Goal: Task Accomplishment & Management: Manage account settings

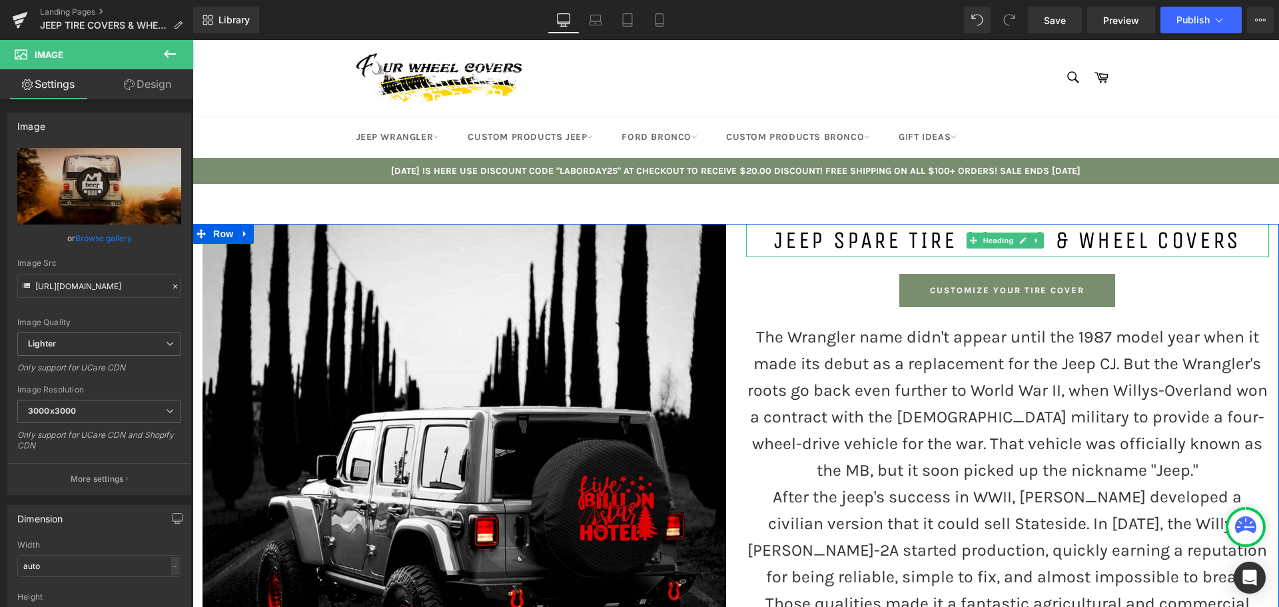
click at [879, 240] on h1 "JEEP SPARE TIRE COVERS & WHEEL COVERS" at bounding box center [1008, 240] width 524 height 33
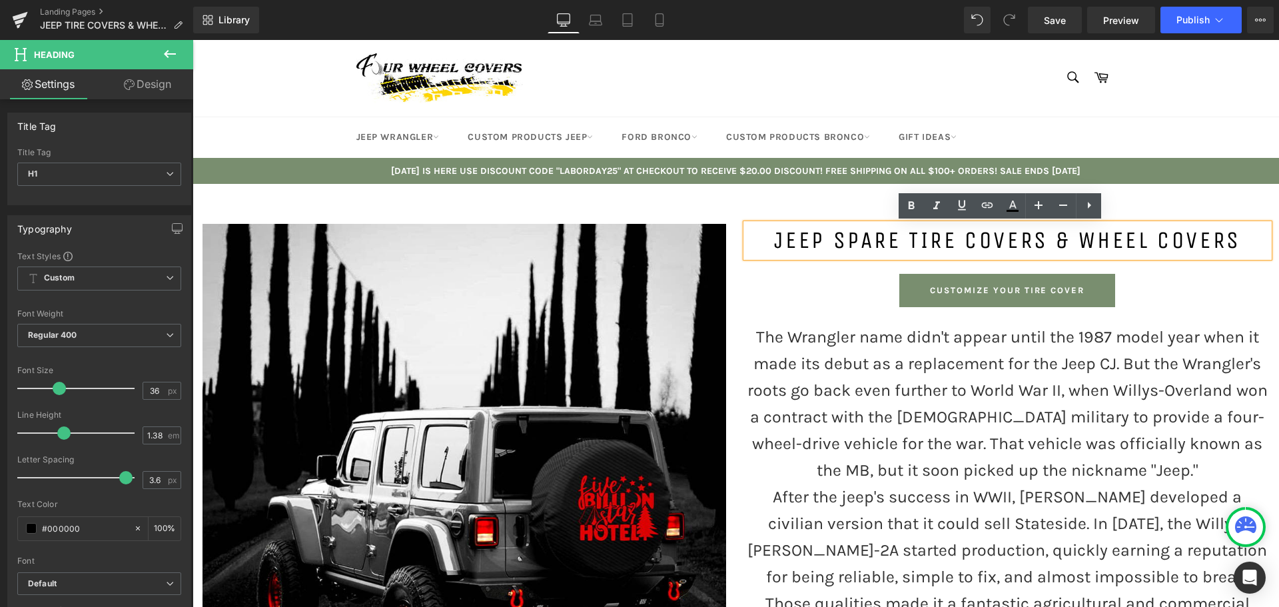
click at [890, 237] on h1 "JEEP SPARE TIRE COVERS & WHEEL COVERS" at bounding box center [1008, 240] width 524 height 33
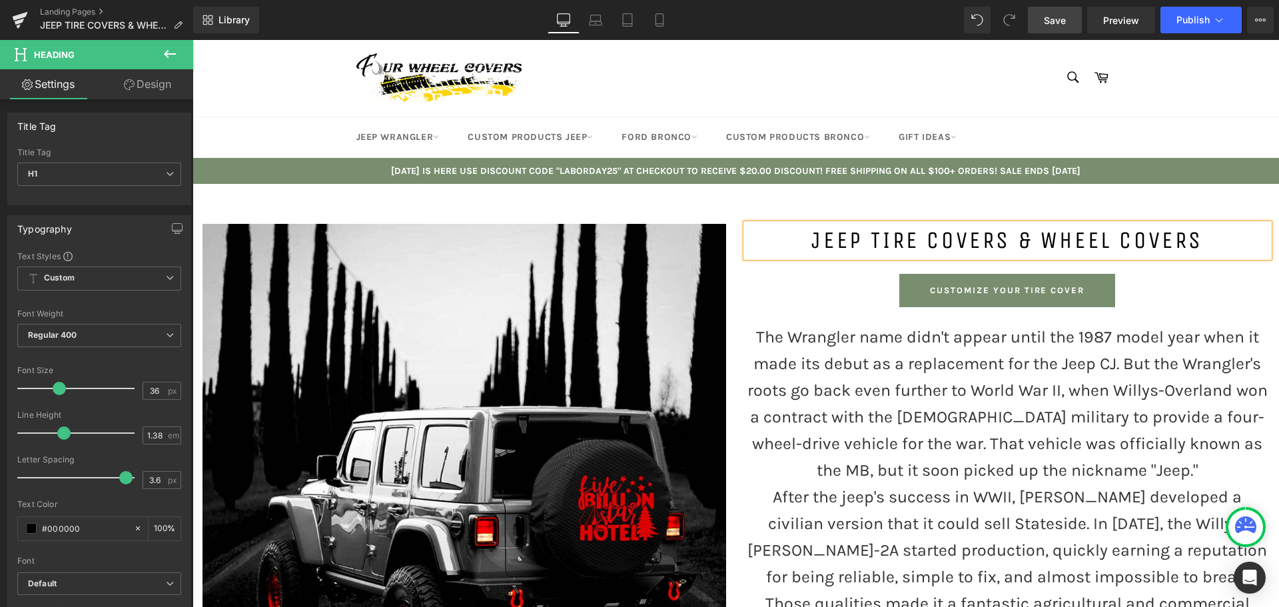
click at [1054, 23] on span "Save" at bounding box center [1055, 20] width 22 height 14
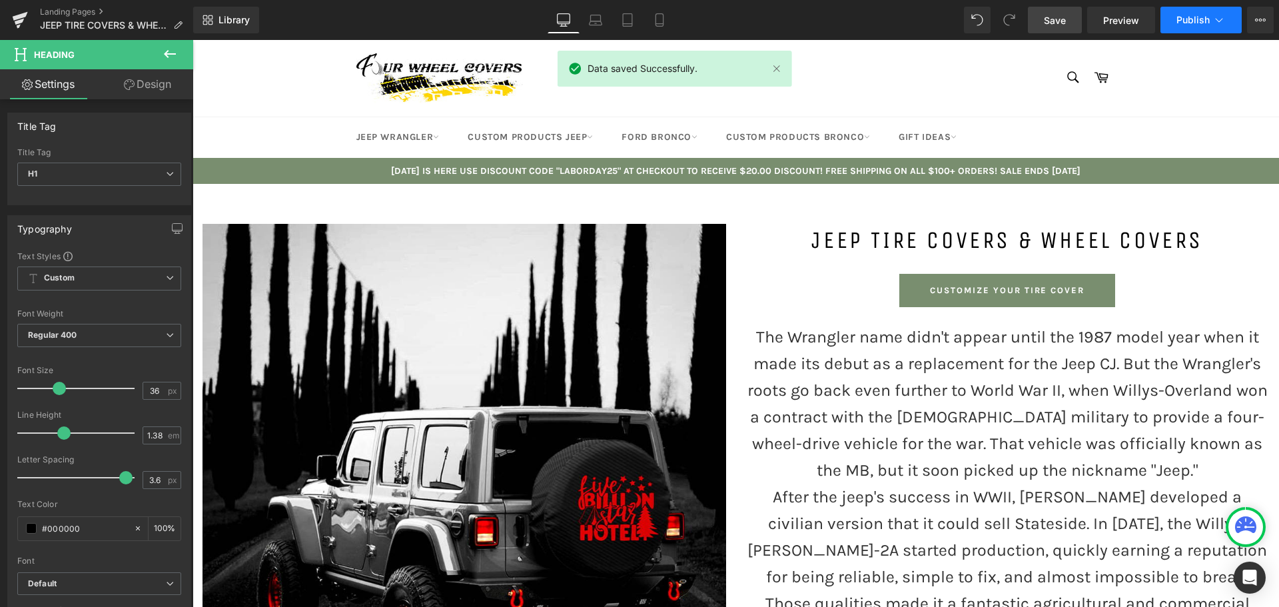
click at [1193, 24] on span "Publish" at bounding box center [1192, 20] width 33 height 11
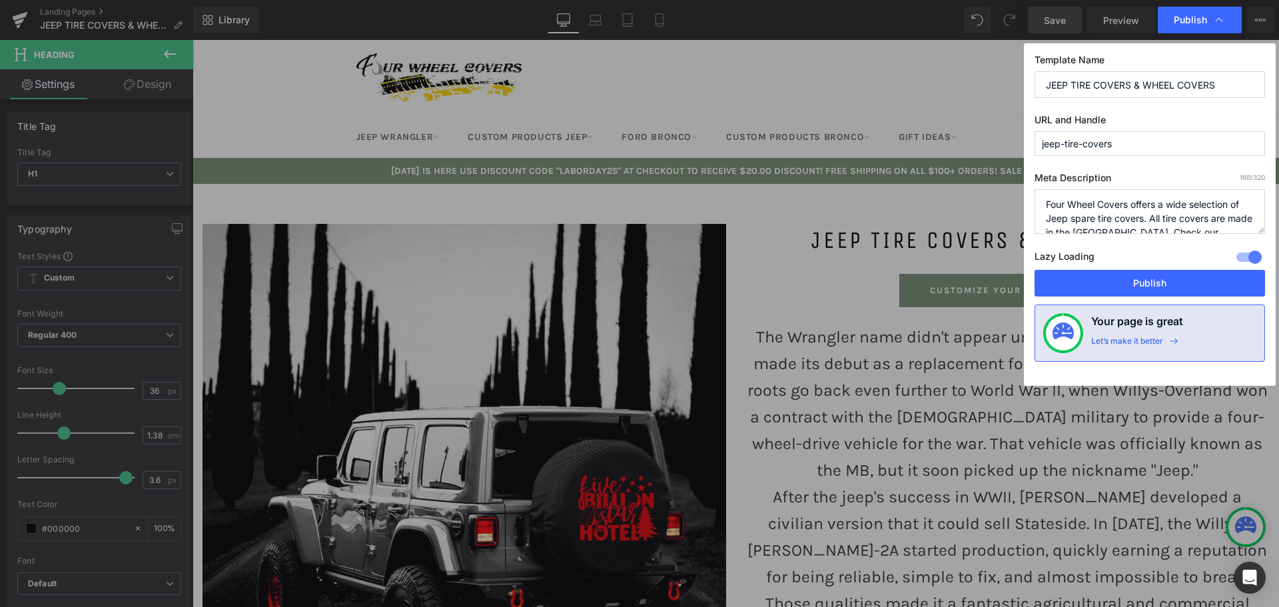
click at [1097, 216] on textarea "Four Wheel Covers offers a wide selection of Jeep spare tire covers. All tire c…" at bounding box center [1149, 211] width 230 height 45
click at [1136, 217] on textarea "Four Wheel Covers offers a wide selection of Jeep spare tire covers. All tire c…" at bounding box center [1149, 211] width 230 height 45
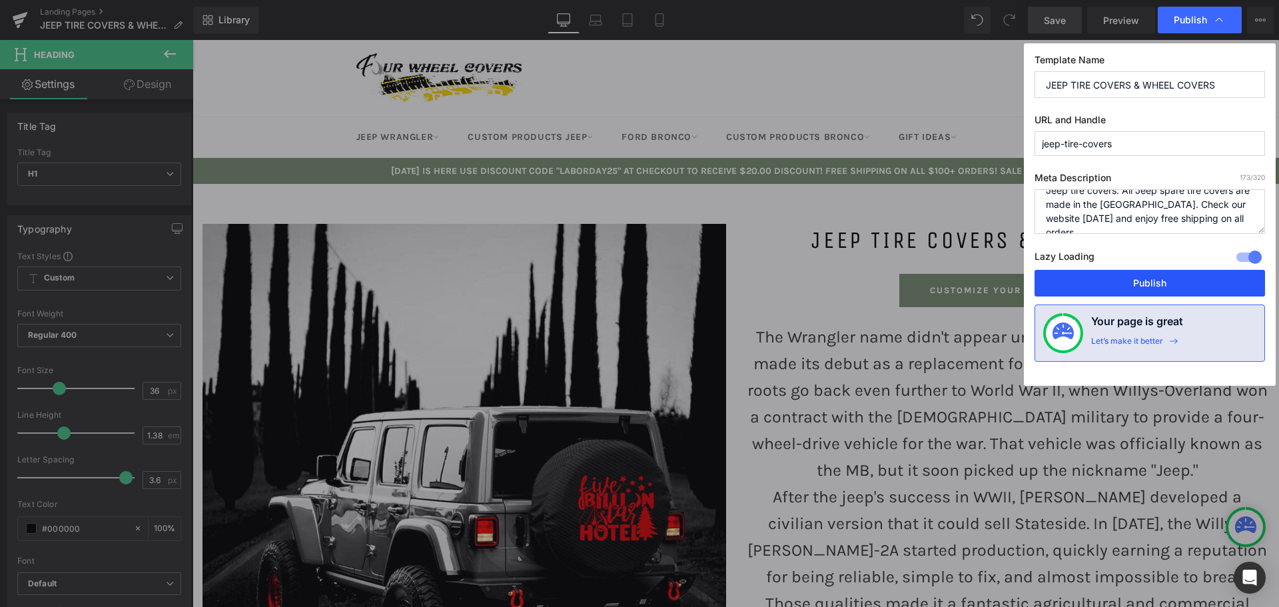
type textarea "Four Wheel Covers offers a wide selection of Jeep tire covers. All Jeep spare t…"
drag, startPoint x: 1110, startPoint y: 278, endPoint x: 692, endPoint y: 288, distance: 418.4
click at [1110, 278] on button "Publish" at bounding box center [1149, 283] width 230 height 27
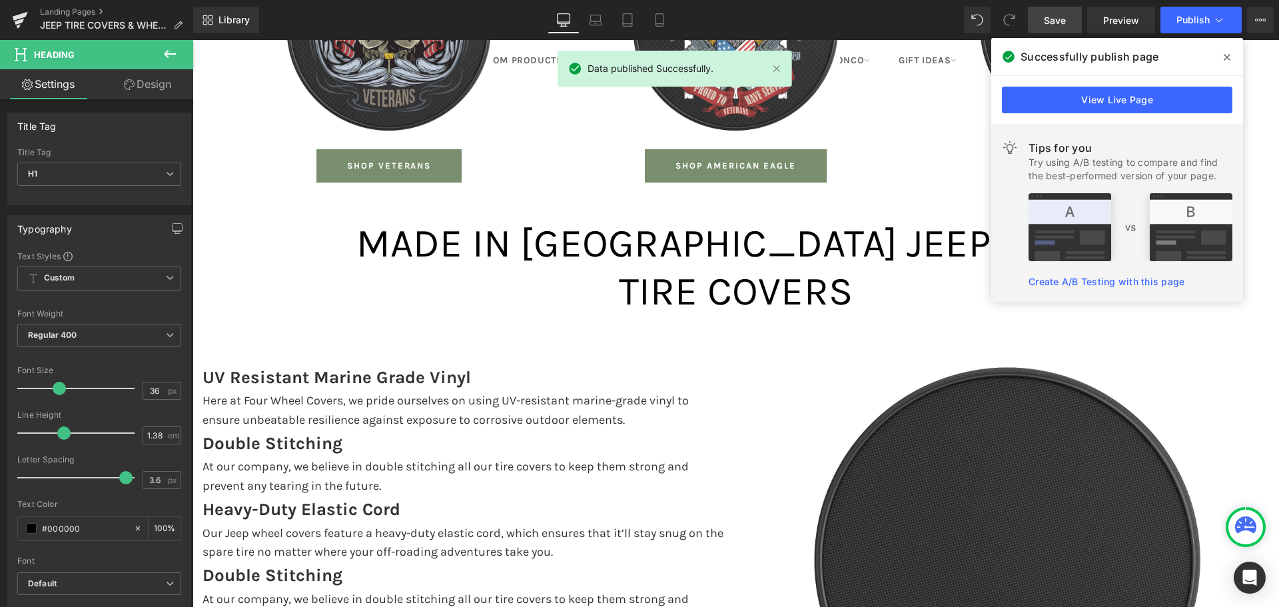
scroll to position [3197, 0]
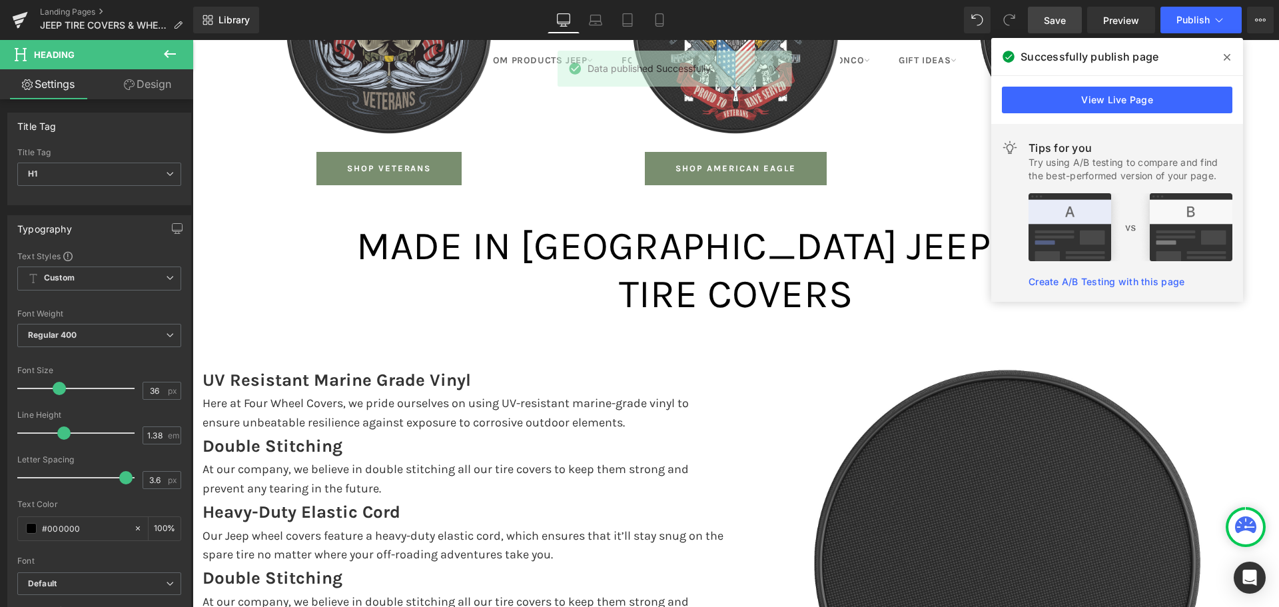
click at [1226, 57] on icon at bounding box center [1227, 57] width 7 height 11
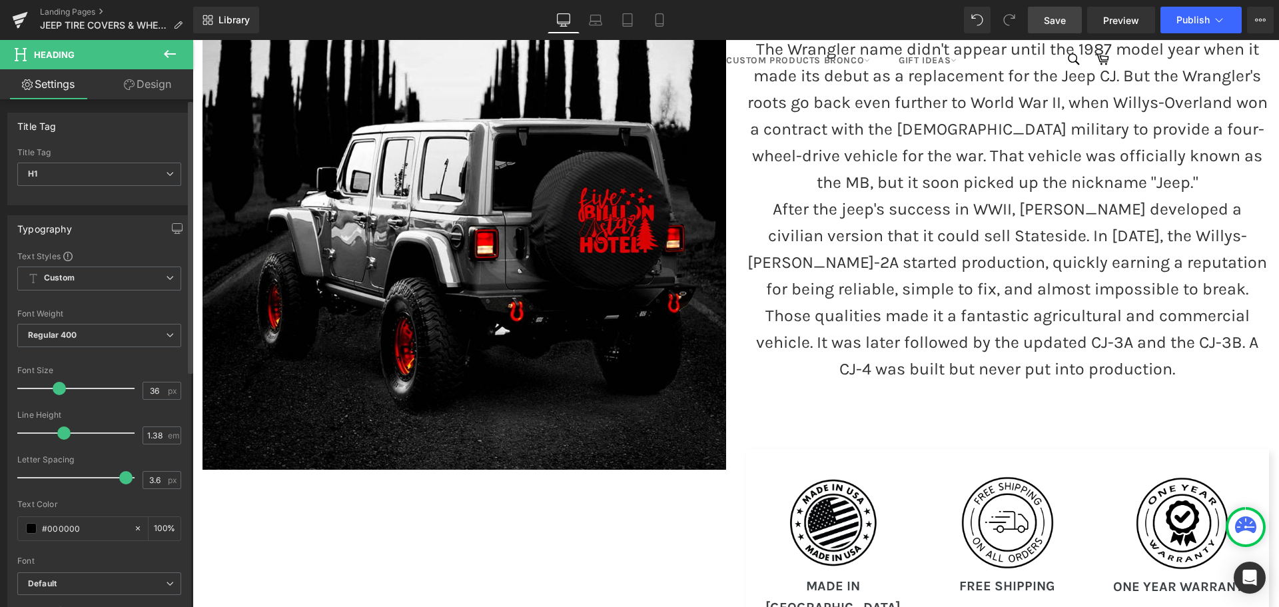
scroll to position [200, 0]
